Goal: Task Accomplishment & Management: Use online tool/utility

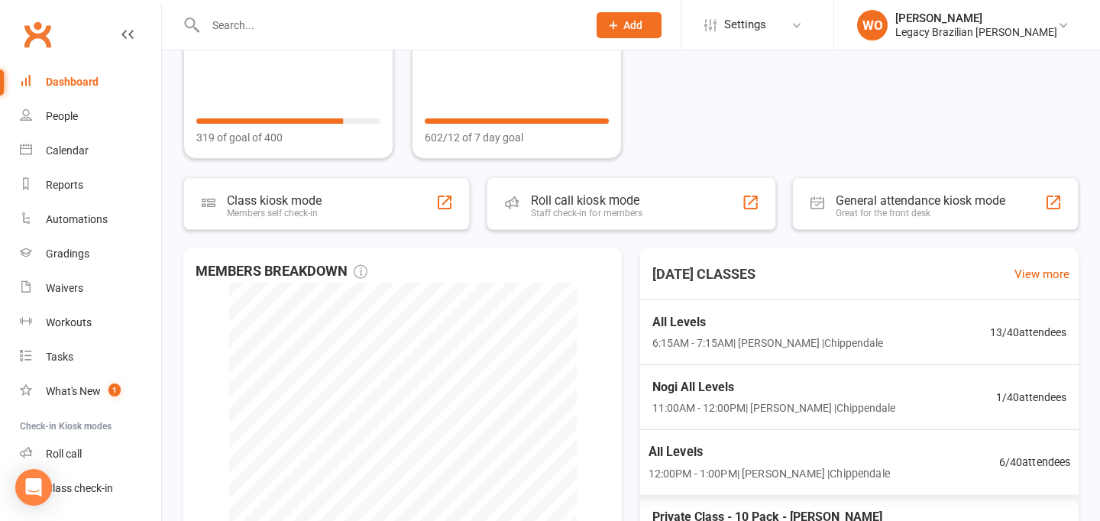
scroll to position [92, 0]
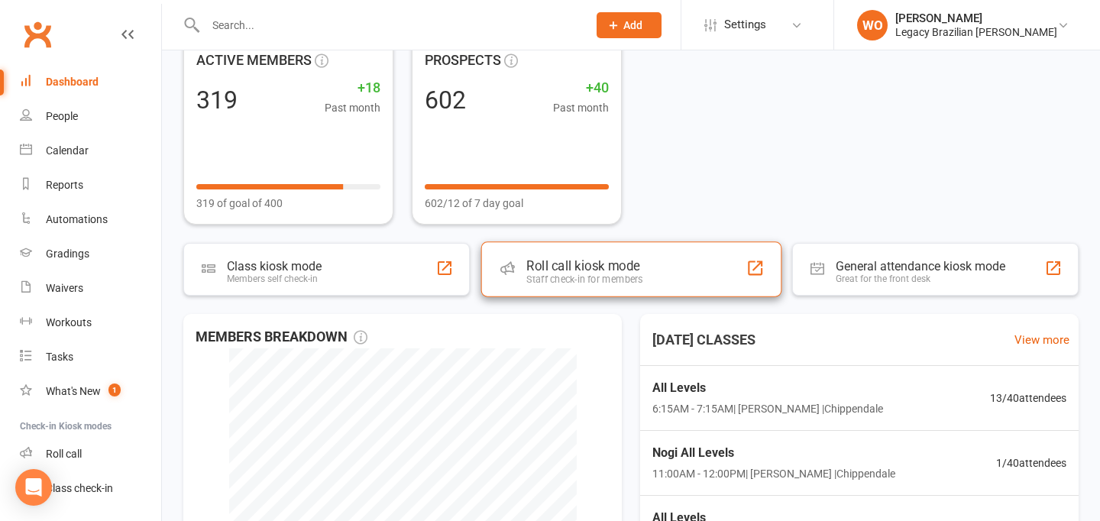
click at [624, 274] on div "Staff check-in for members" at bounding box center [585, 279] width 116 height 11
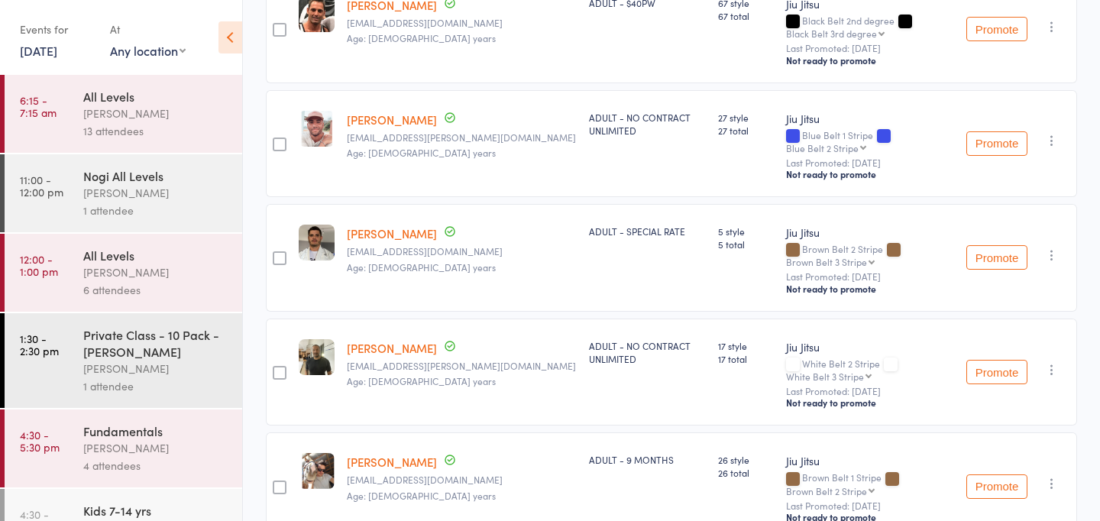
scroll to position [360, 0]
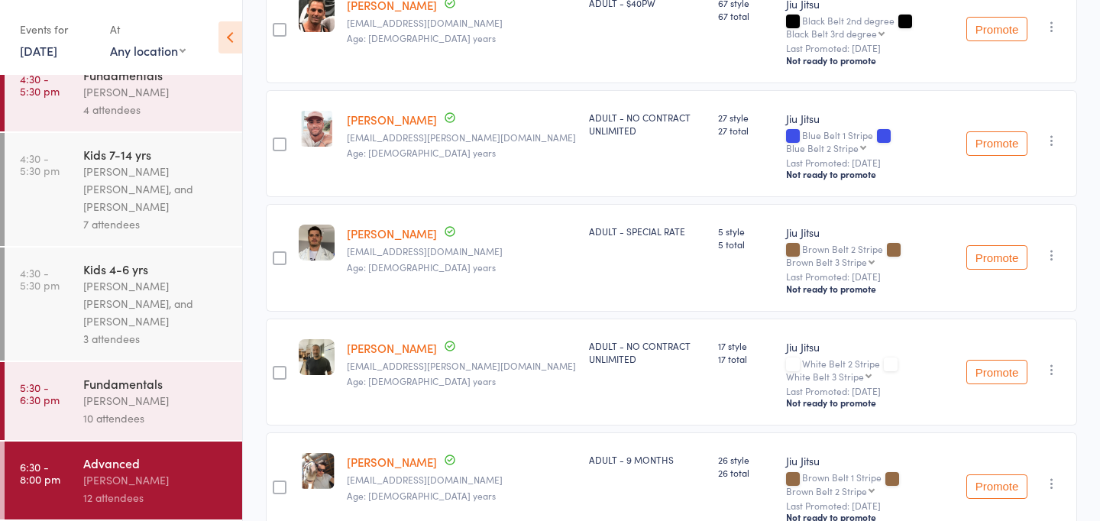
click at [130, 473] on div "Ricardo Laffranchi" at bounding box center [156, 481] width 146 height 18
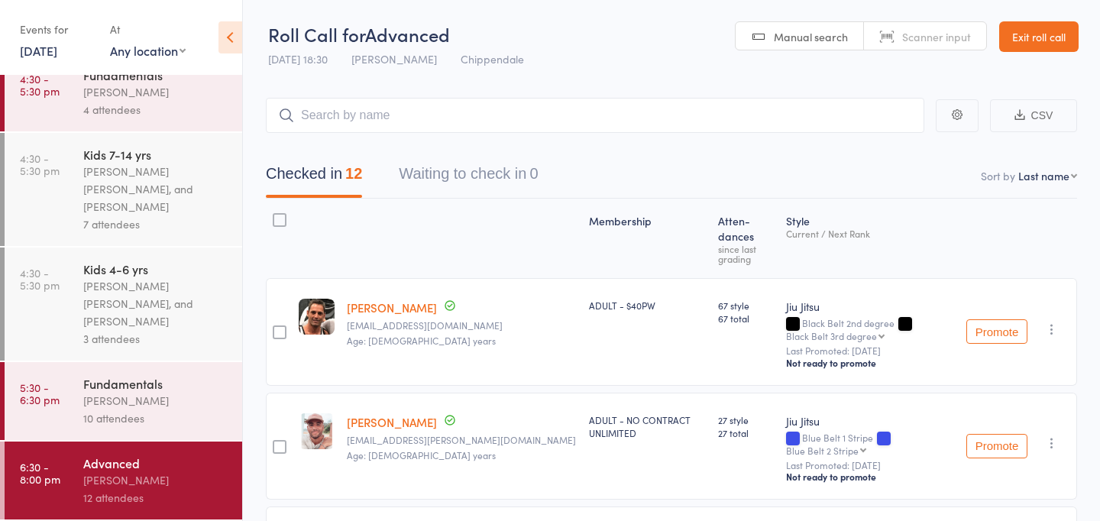
click at [183, 406] on div "[PERSON_NAME]" at bounding box center [156, 401] width 146 height 18
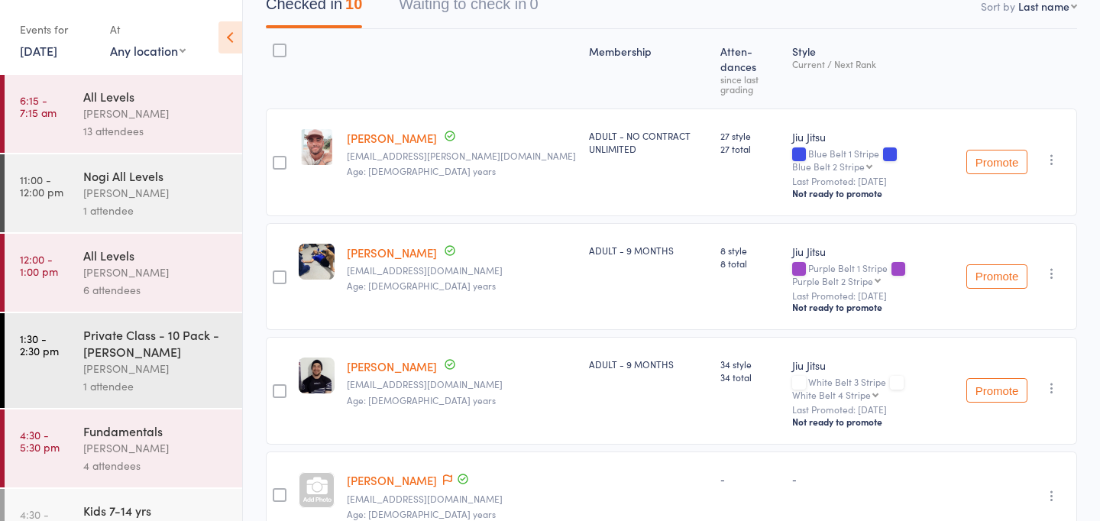
scroll to position [178, 0]
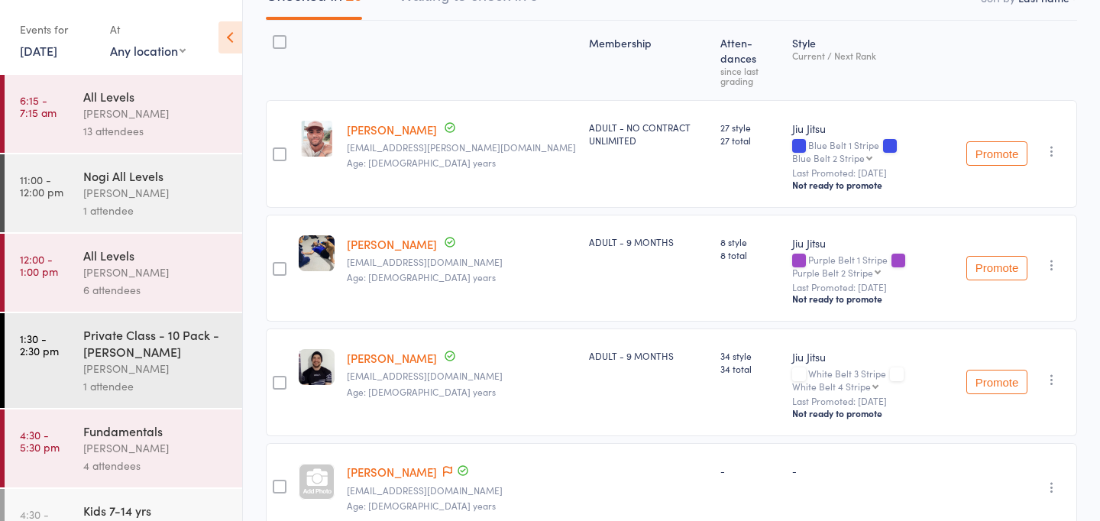
click at [187, 452] on div "Ricardo Laffranchi" at bounding box center [156, 448] width 146 height 18
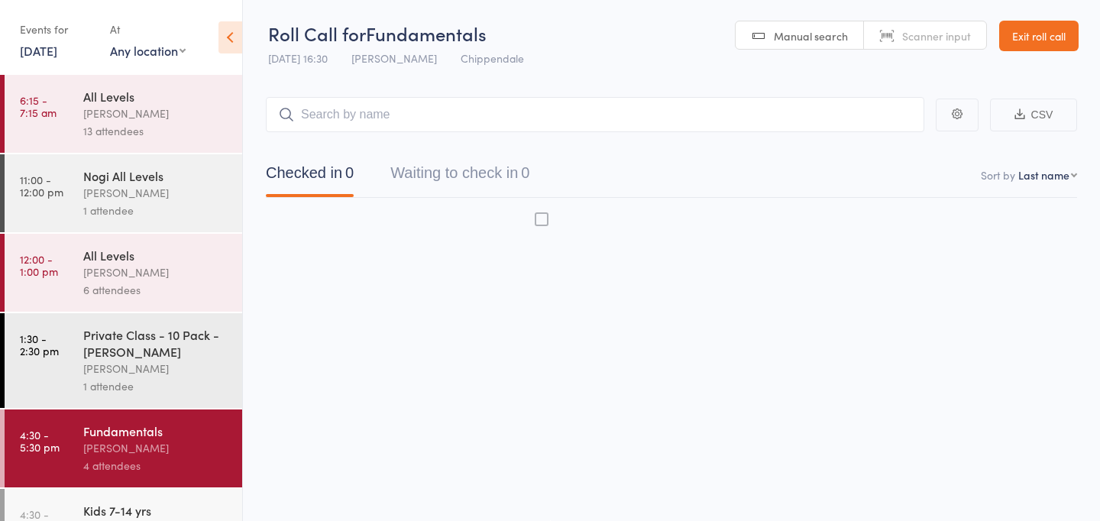
scroll to position [1, 0]
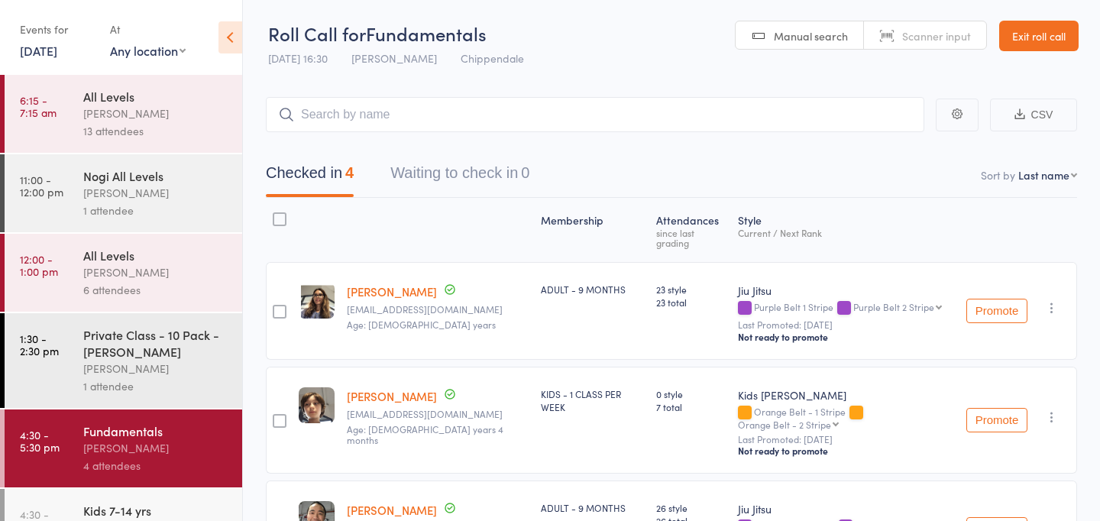
click at [179, 360] on div "Private Class - 10 Pack - [PERSON_NAME]" at bounding box center [156, 343] width 146 height 34
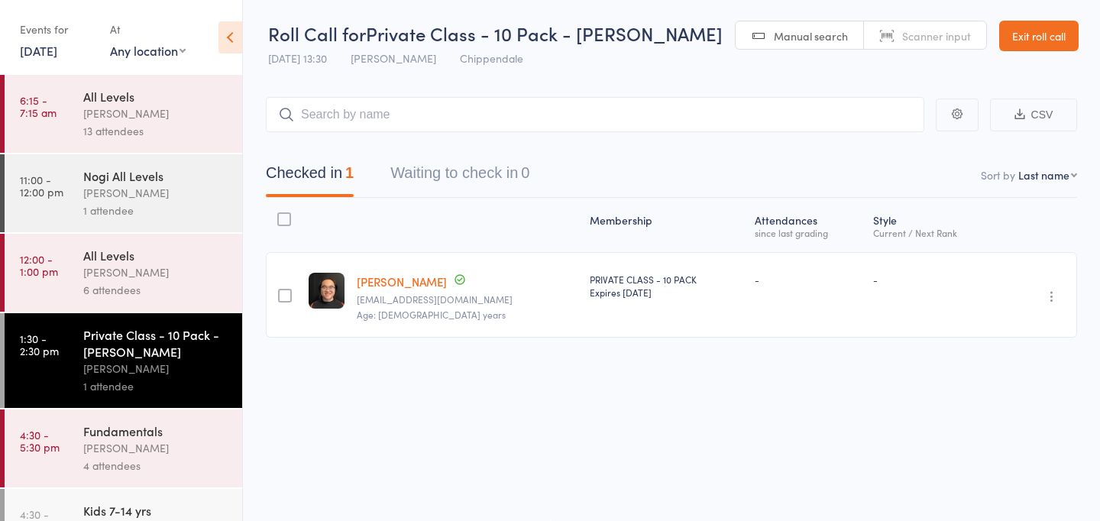
click at [150, 128] on div "13 attendees" at bounding box center [156, 131] width 146 height 18
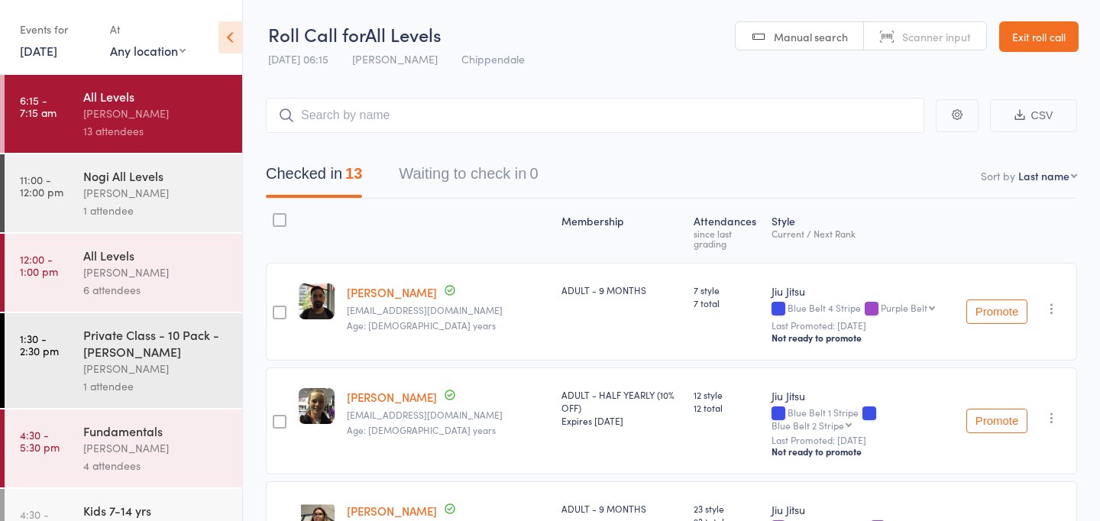
click at [1059, 34] on link "Exit roll call" at bounding box center [1039, 36] width 79 height 31
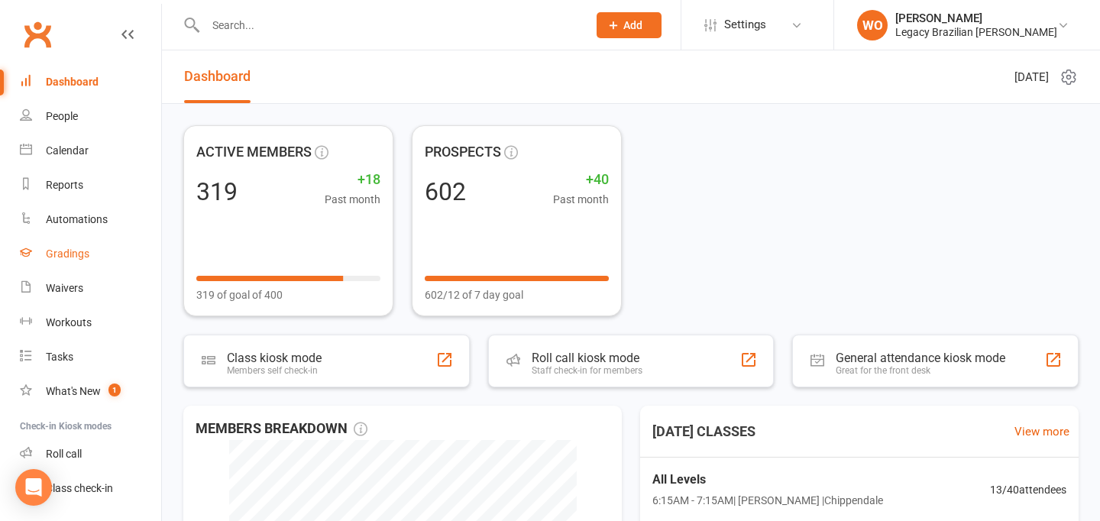
click at [79, 251] on div "Gradings" at bounding box center [68, 254] width 44 height 12
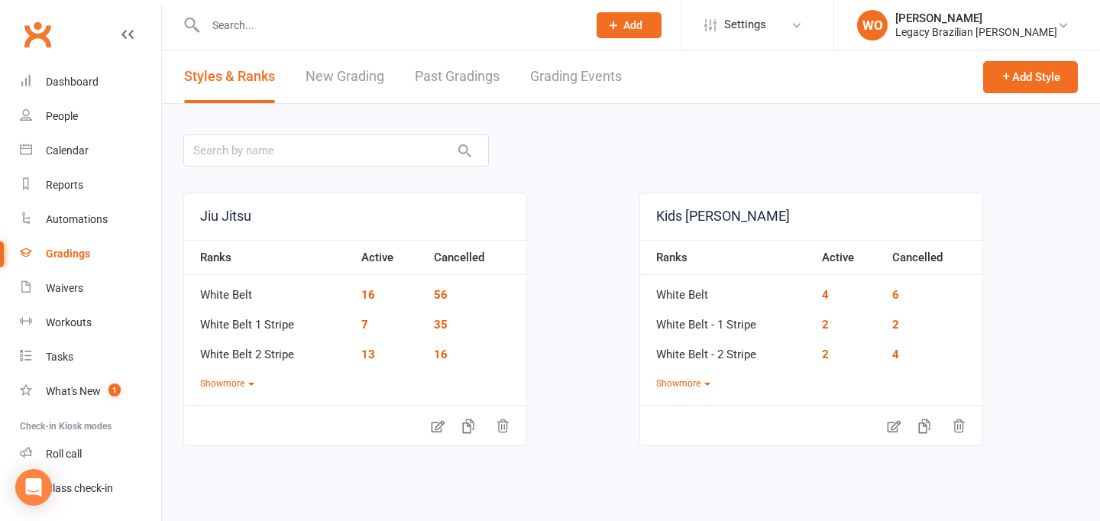
click at [348, 85] on link "New Grading" at bounding box center [345, 76] width 79 height 53
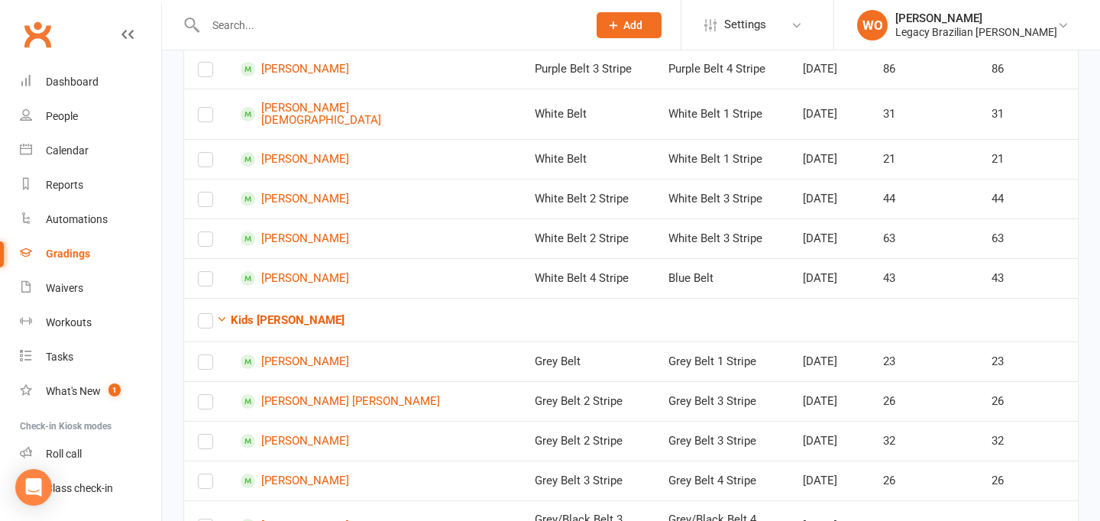
scroll to position [501, 0]
click at [222, 323] on icon "button" at bounding box center [221, 317] width 11 height 11
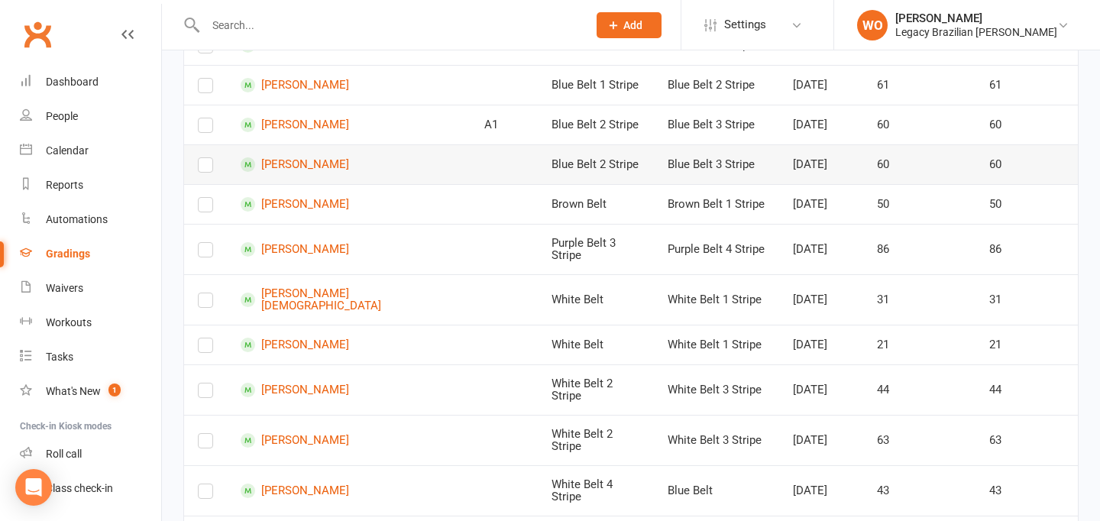
scroll to position [331, 0]
